Goal: Task Accomplishment & Management: Manage account settings

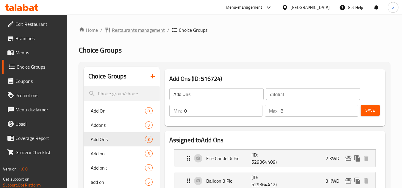
click at [126, 33] on span "Restaurants management" at bounding box center [138, 29] width 53 height 7
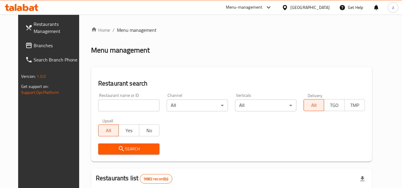
click at [34, 46] on span "Branches" at bounding box center [57, 45] width 47 height 7
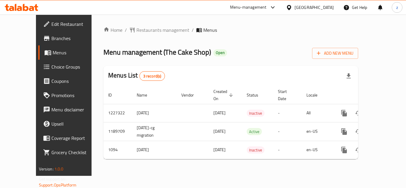
click at [51, 70] on span "Choice Groups" at bounding box center [75, 66] width 48 height 7
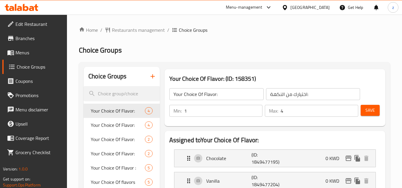
click at [113, 179] on span "Your Choice Of flavors" at bounding box center [118, 182] width 54 height 7
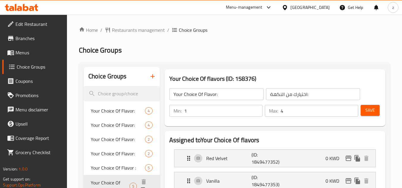
click at [115, 179] on span "Your Choice Of flavors" at bounding box center [110, 186] width 39 height 14
type input "Your Choice Of flavors"
type input "اختيارك من النكهات:"
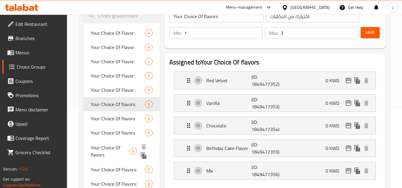
scroll to position [119, 0]
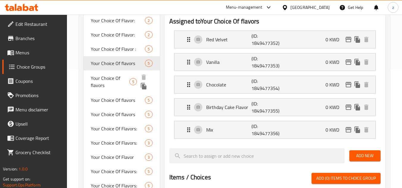
click at [106, 80] on span "Your Choice Of flavors" at bounding box center [110, 82] width 39 height 14
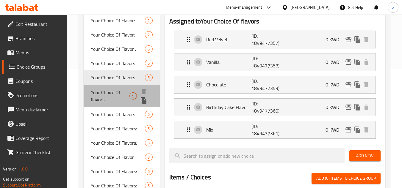
click at [112, 94] on span "Your Choice Of flavors" at bounding box center [110, 96] width 39 height 14
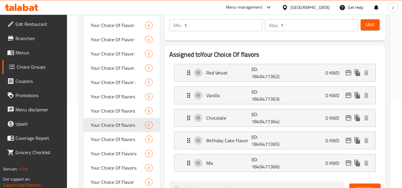
scroll to position [89, 0]
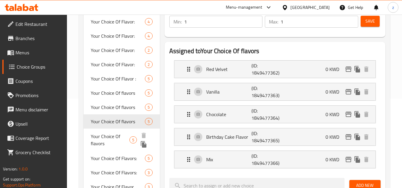
click at [108, 137] on span "Your Choice Of flavors" at bounding box center [110, 140] width 39 height 14
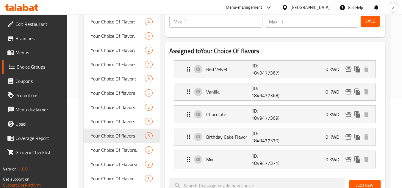
type input "3"
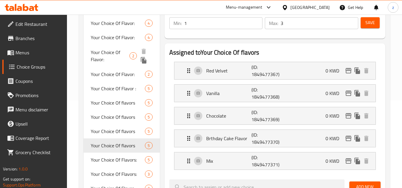
scroll to position [30, 0]
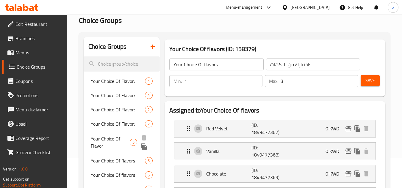
click at [98, 144] on span "Your Choice Of Flavor :" at bounding box center [110, 142] width 39 height 14
type input "Your Choice Of Flavor :"
type input "أختيارك من النكهة :"
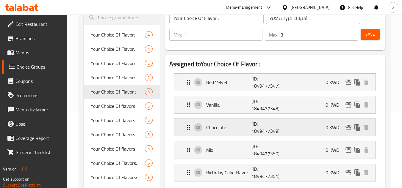
scroll to position [119, 0]
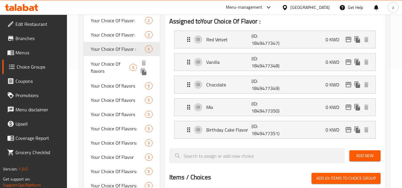
click at [119, 65] on span "Your Choice Of flavors" at bounding box center [110, 67] width 39 height 14
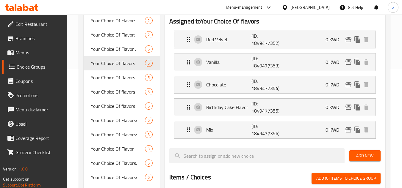
type input "Your Choice Of flavors"
type input "اختيارك من النكهات:"
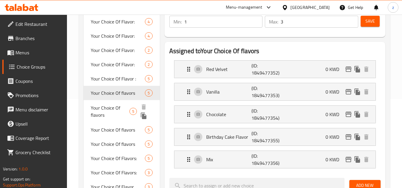
click at [107, 109] on span "Your Choice Of flavors" at bounding box center [110, 111] width 39 height 14
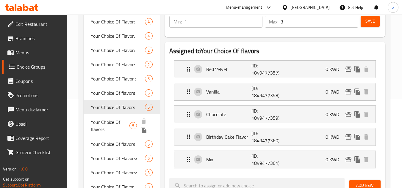
click at [120, 125] on span "Your Choice Of flavors" at bounding box center [110, 126] width 39 height 14
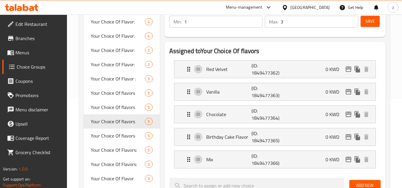
type input "1"
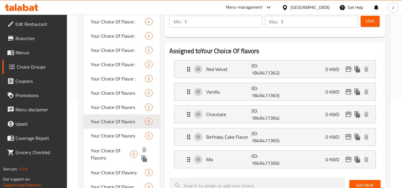
scroll to position [119, 0]
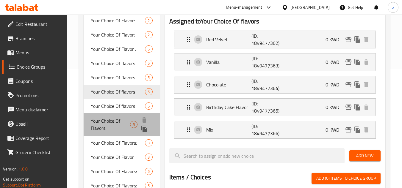
click at [111, 121] on span "Your Choice Of Flavors:" at bounding box center [110, 124] width 39 height 14
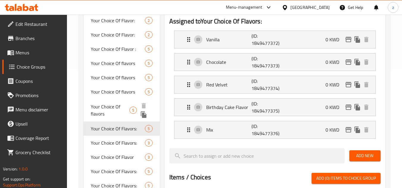
click at [116, 107] on span "Your Choice Of flavors" at bounding box center [110, 110] width 39 height 14
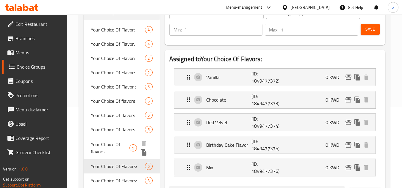
type input "Your Choice Of flavors"
type input "اختيارك من النكهات:"
type input "3"
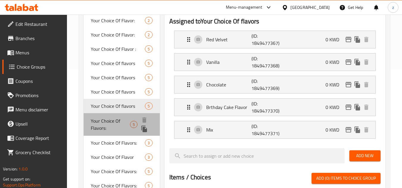
click at [106, 124] on span "Your Choice Of Flavors:" at bounding box center [110, 124] width 39 height 14
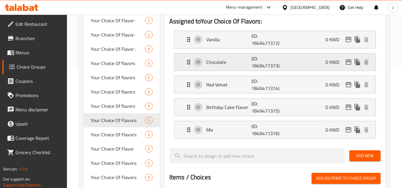
type input "Your Choice Of Flavors:"
type input "إختيارك من النكهات:"
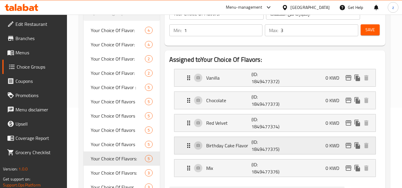
scroll to position [89, 0]
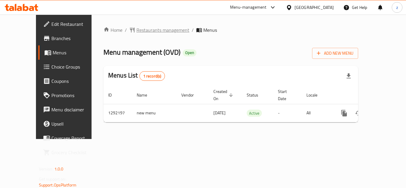
click at [137, 30] on span "Restaurants management" at bounding box center [163, 29] width 53 height 7
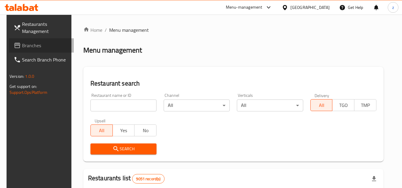
click at [27, 45] on span "Branches" at bounding box center [45, 45] width 47 height 7
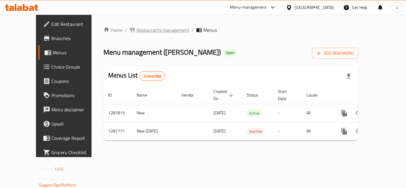
click at [137, 29] on span "Restaurants management" at bounding box center [163, 29] width 53 height 7
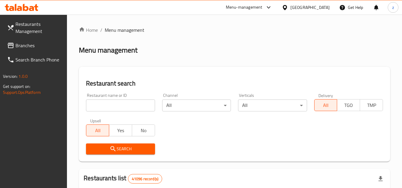
click at [29, 33] on span "Restaurants Management" at bounding box center [38, 28] width 47 height 14
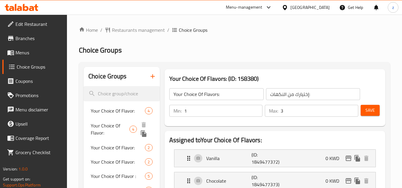
click at [134, 118] on div "Your Choice Of Flavor: 4" at bounding box center [122, 129] width 76 height 23
type input "Your Choice Of Flavor:"
type input "اختيارك من النكهة:"
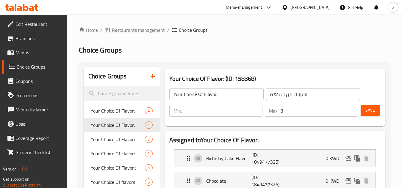
click at [128, 29] on span "Restaurants management" at bounding box center [138, 29] width 53 height 7
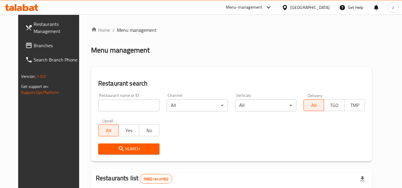
click at [34, 49] on span "Branches" at bounding box center [57, 45] width 47 height 7
